Goal: Task Accomplishment & Management: Use online tool/utility

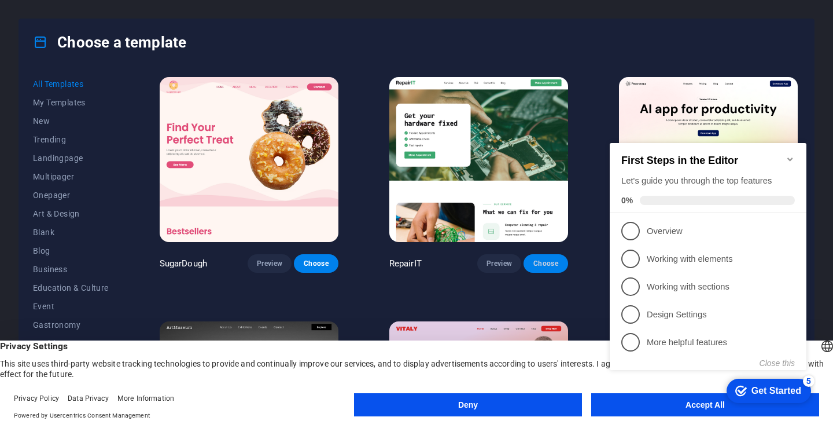
click at [543, 263] on span "Choose" at bounding box center [545, 263] width 25 height 9
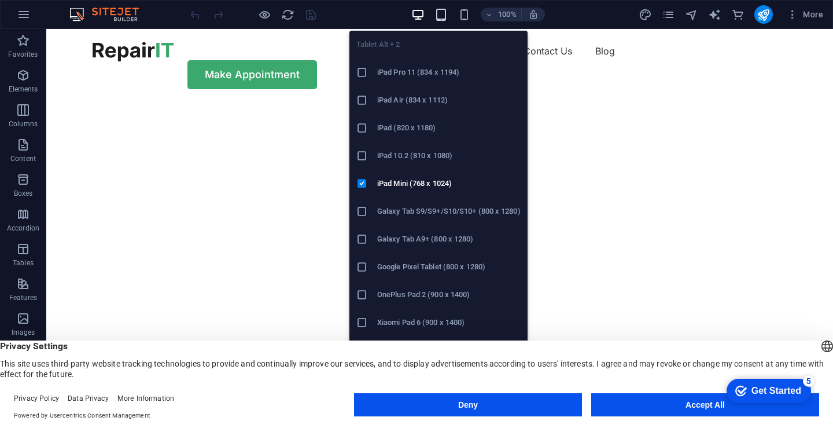
click at [443, 14] on icon "button" at bounding box center [440, 14] width 13 height 13
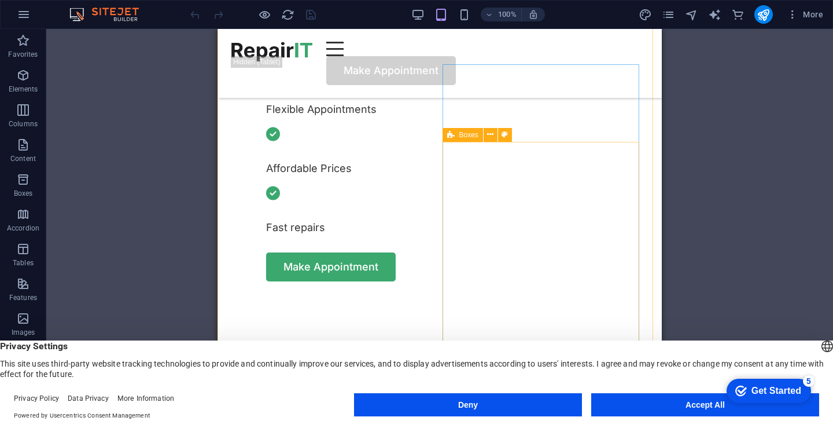
scroll to position [463, 0]
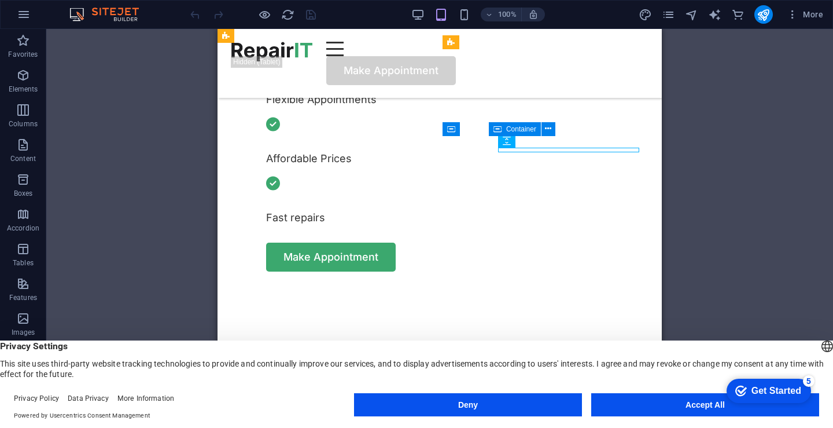
click at [526, 130] on span "Container" at bounding box center [521, 129] width 30 height 7
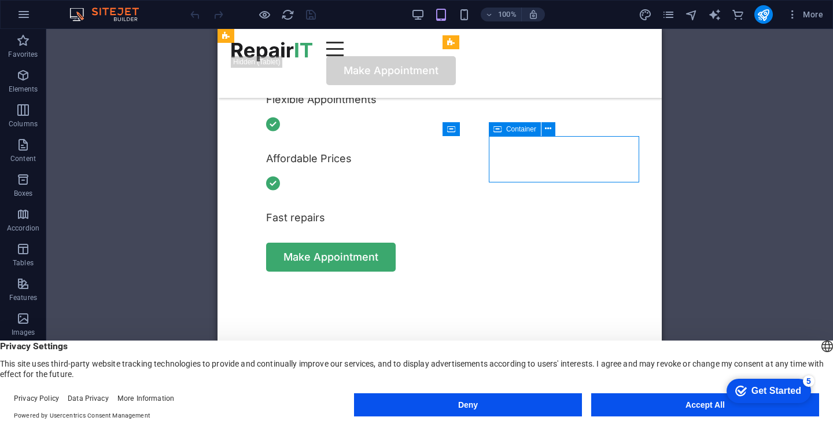
click at [526, 130] on span "Container" at bounding box center [521, 129] width 30 height 7
click at [498, 128] on icon at bounding box center [497, 129] width 8 height 14
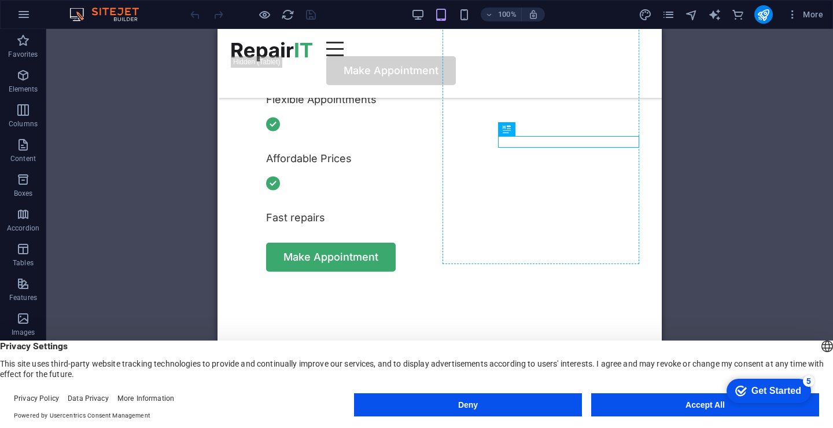
drag, startPoint x: 715, startPoint y: 157, endPoint x: 491, endPoint y: 191, distance: 227.1
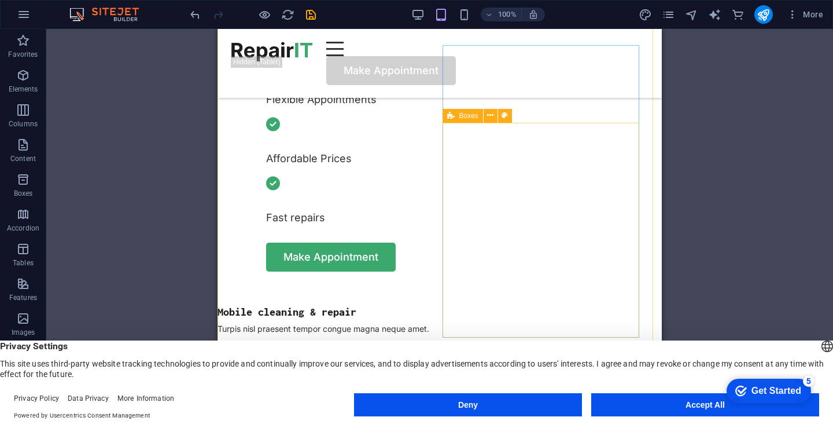
scroll to position [189, 0]
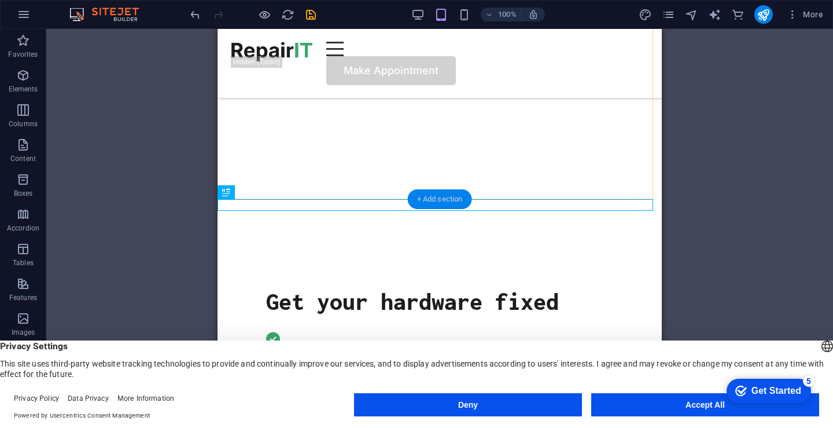
click at [441, 194] on div "+ Add section" at bounding box center [440, 199] width 64 height 20
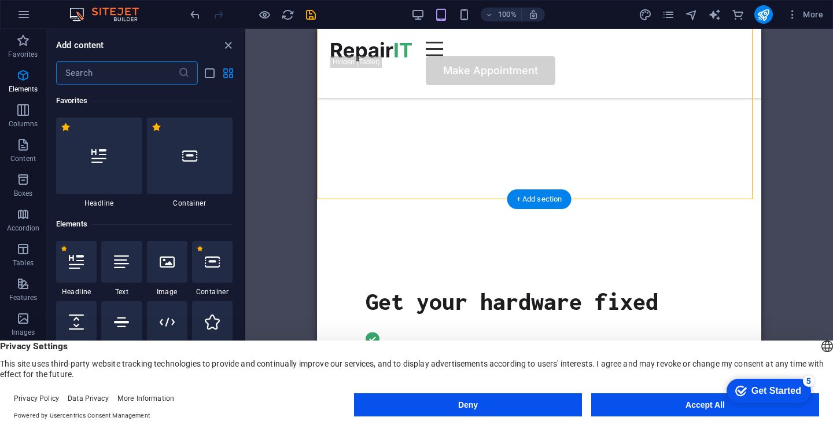
scroll to position [2024, 0]
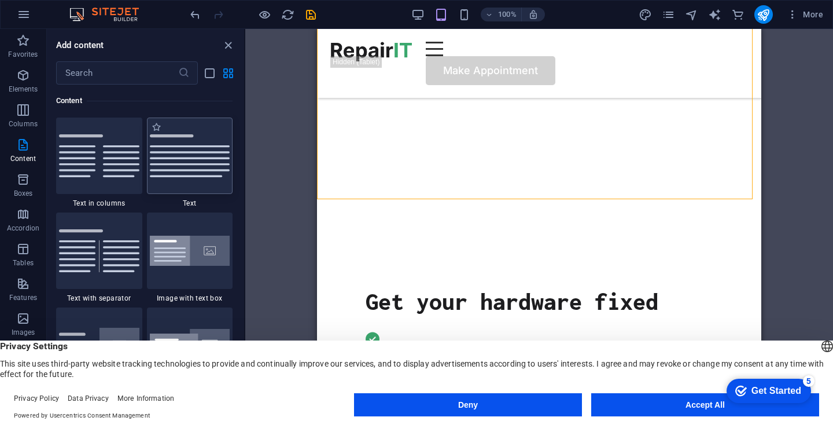
click at [183, 164] on img at bounding box center [190, 155] width 80 height 43
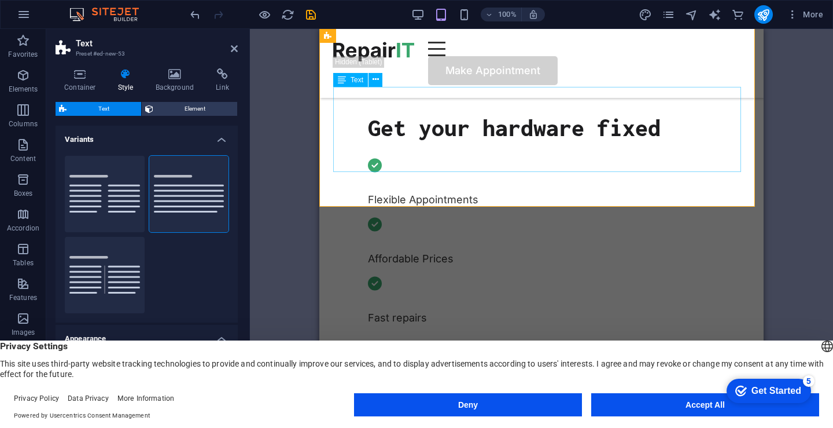
scroll to position [305, 0]
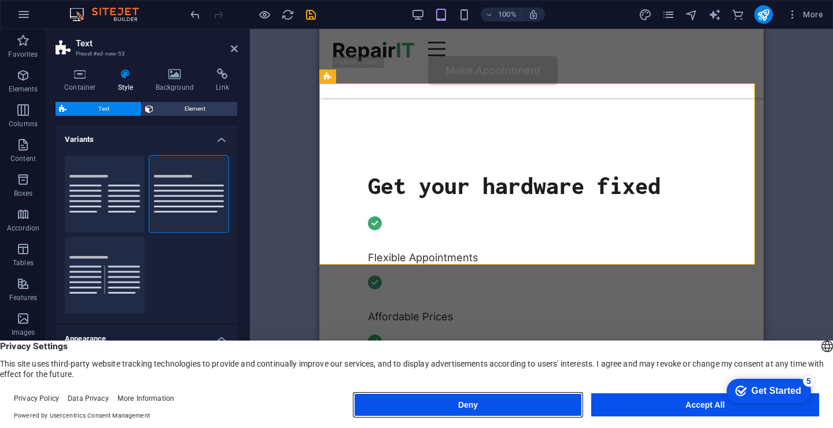
drag, startPoint x: 471, startPoint y: 405, endPoint x: 153, endPoint y: 374, distance: 319.7
click at [471, 405] on button "Deny" at bounding box center [468, 404] width 228 height 23
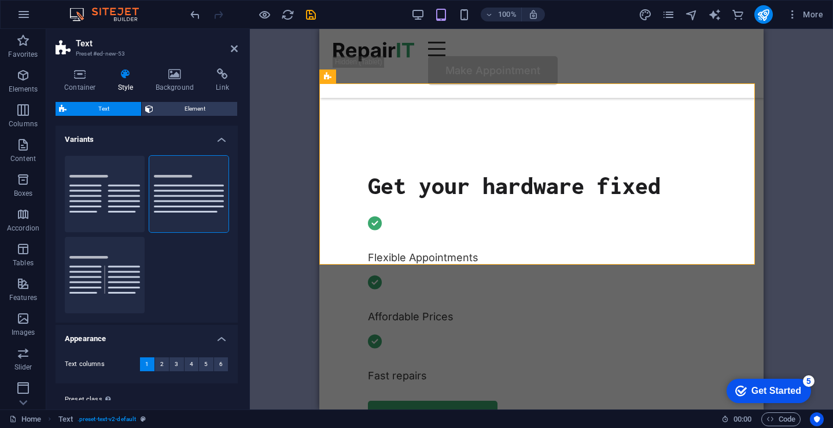
click at [758, 389] on div "Get Started" at bounding box center [776, 390] width 50 height 10
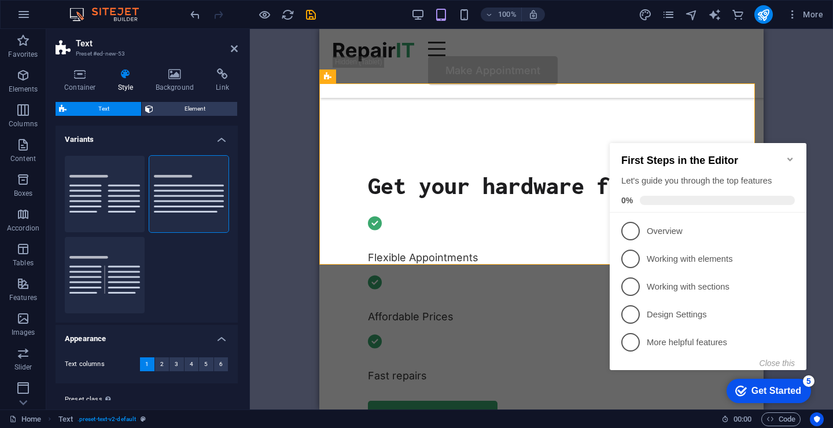
click at [787, 154] on icon "Minimize checklist" at bounding box center [790, 158] width 9 height 9
